Goal: Book appointment/travel/reservation

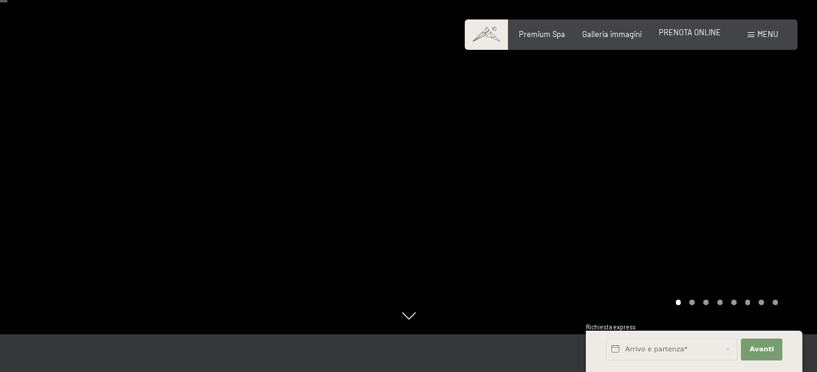
click at [690, 33] on span "PRENOTA ONLINE" at bounding box center [690, 32] width 62 height 10
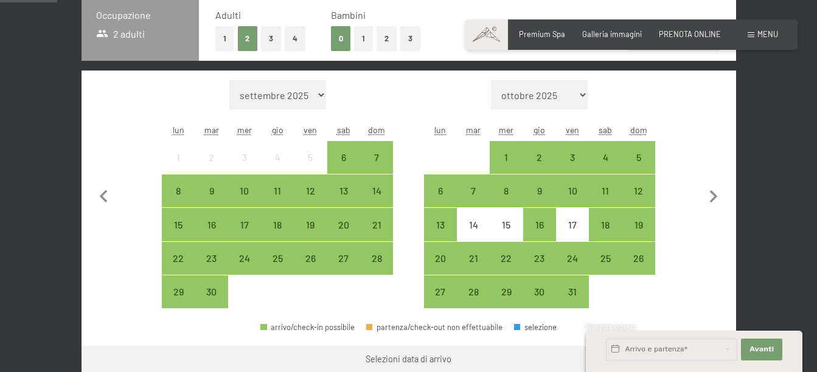
scroll to position [304, 0]
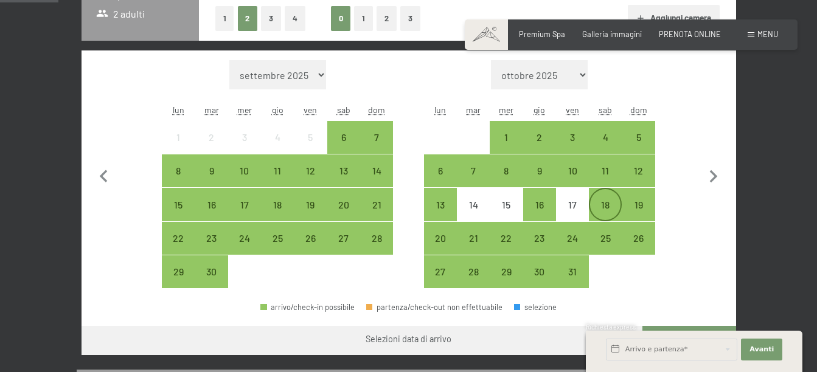
click at [611, 203] on div "18" at bounding box center [605, 215] width 30 height 30
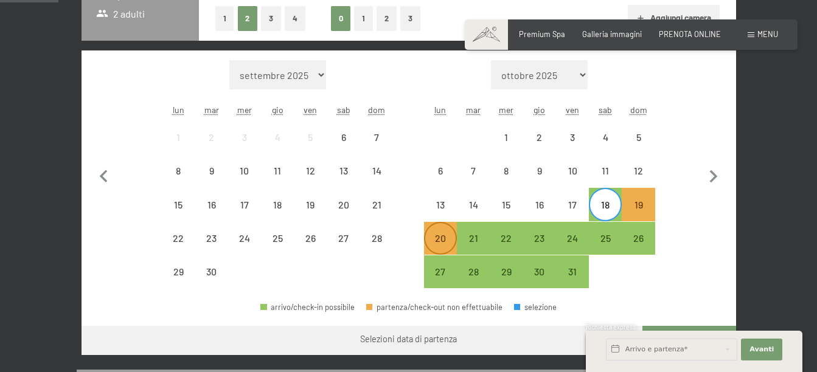
click at [442, 239] on div "20" at bounding box center [440, 249] width 30 height 30
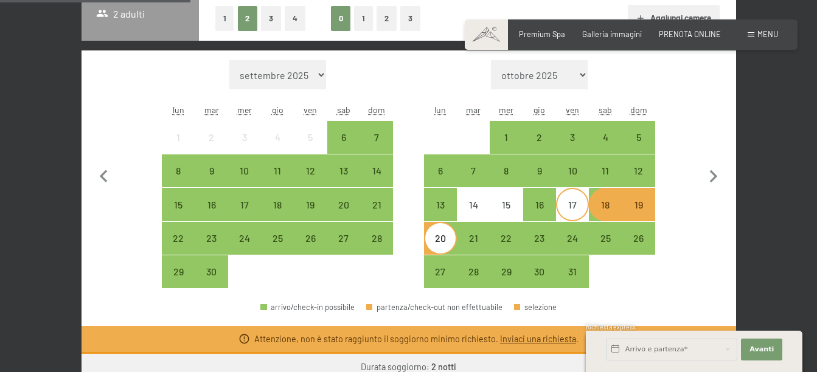
click at [575, 209] on div "17" at bounding box center [572, 215] width 30 height 30
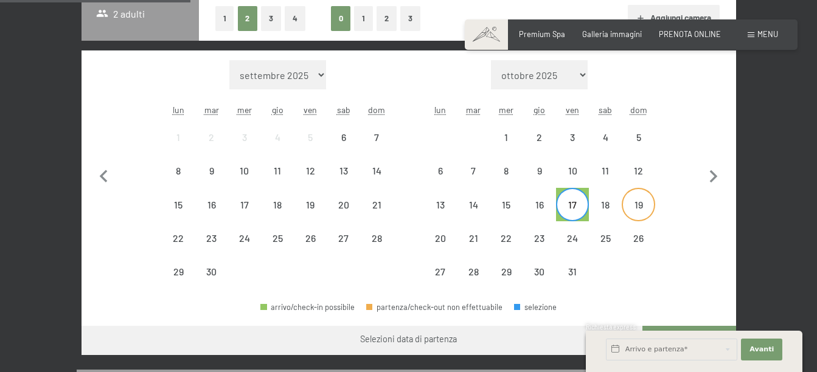
click at [627, 203] on div "19" at bounding box center [638, 215] width 30 height 30
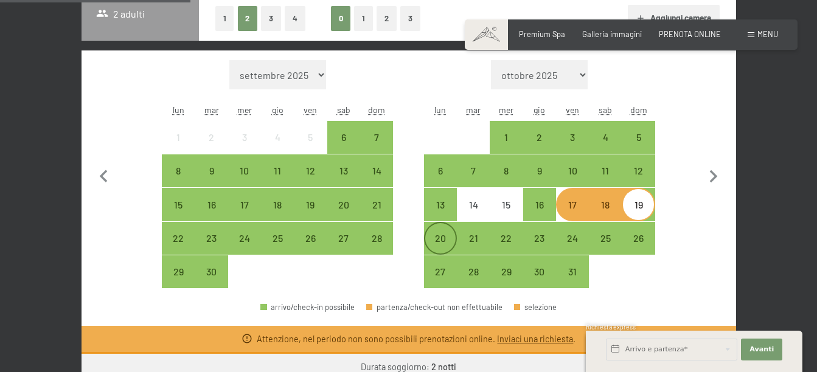
click at [440, 238] on div "20" at bounding box center [440, 249] width 30 height 30
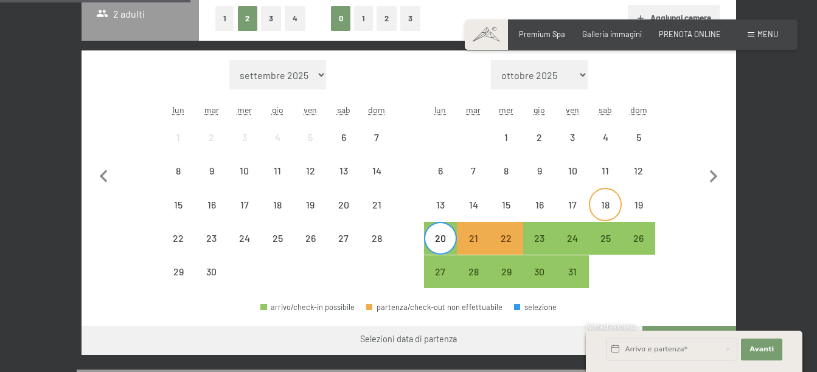
click at [603, 206] on div "18" at bounding box center [605, 215] width 30 height 30
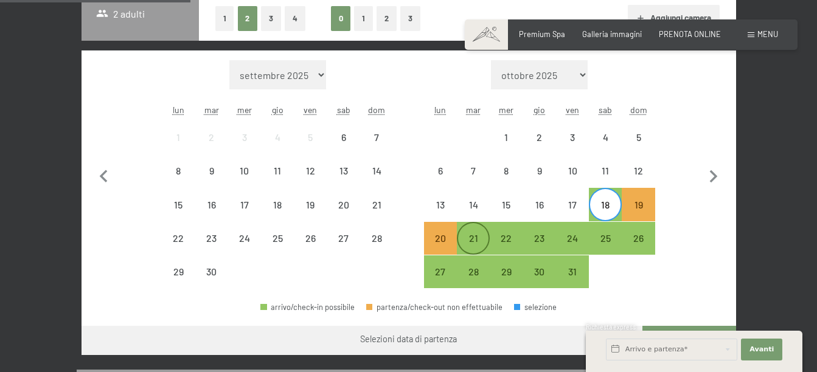
click at [476, 238] on div "21" at bounding box center [473, 249] width 30 height 30
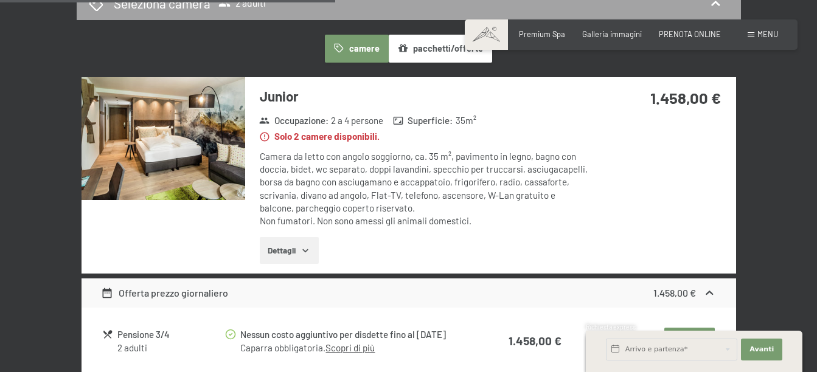
scroll to position [669, 0]
